Goal: Transaction & Acquisition: Obtain resource

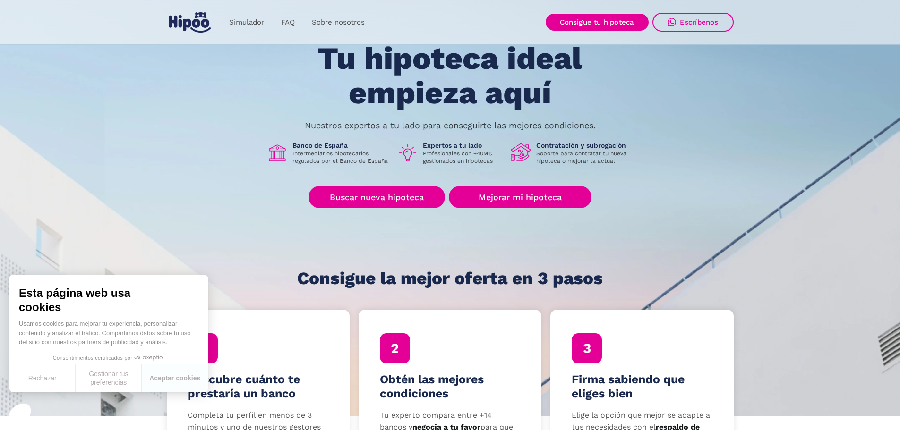
scroll to position [94, 0]
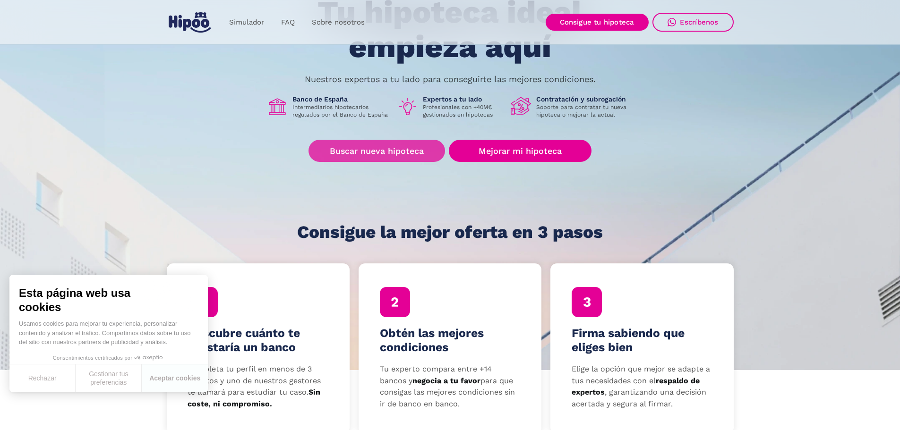
click at [373, 154] on link "Buscar nueva hipoteca" at bounding box center [376, 151] width 136 height 22
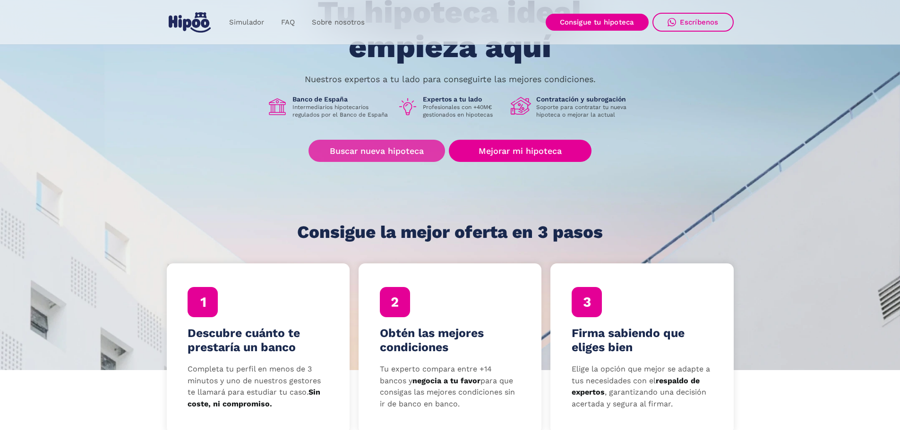
click at [352, 150] on link "Buscar nueva hipoteca" at bounding box center [376, 151] width 136 height 22
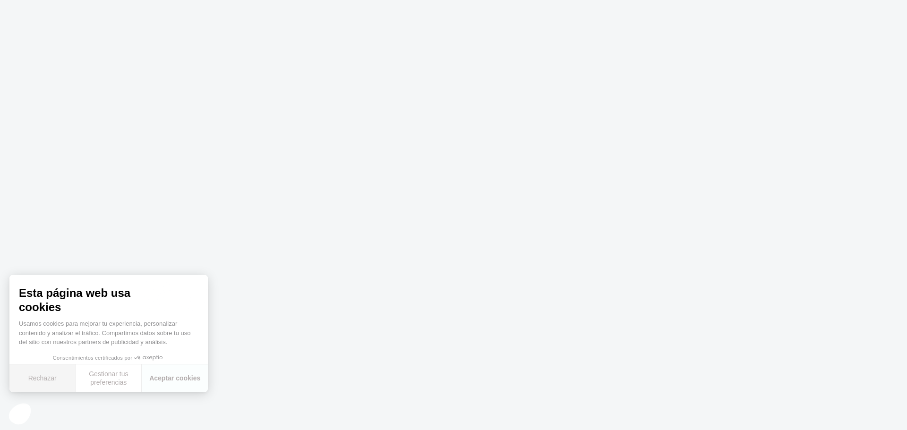
click at [35, 378] on button "Rechazar" at bounding box center [42, 379] width 66 height 28
